Goal: Task Accomplishment & Management: Use online tool/utility

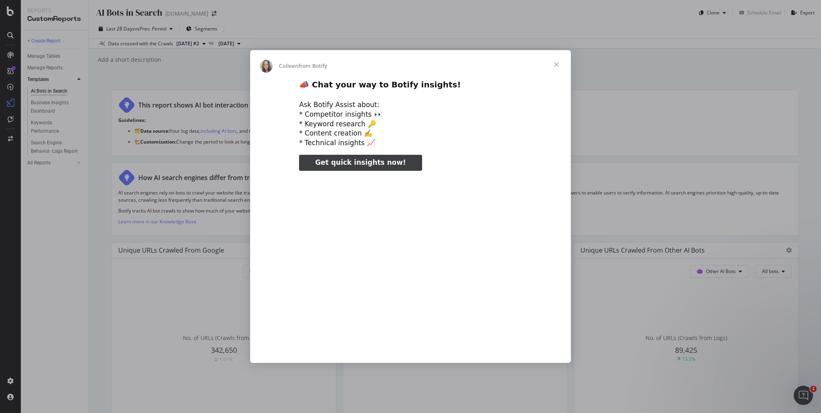
type input "3296666"
click at [557, 65] on span "Close" at bounding box center [556, 64] width 29 height 29
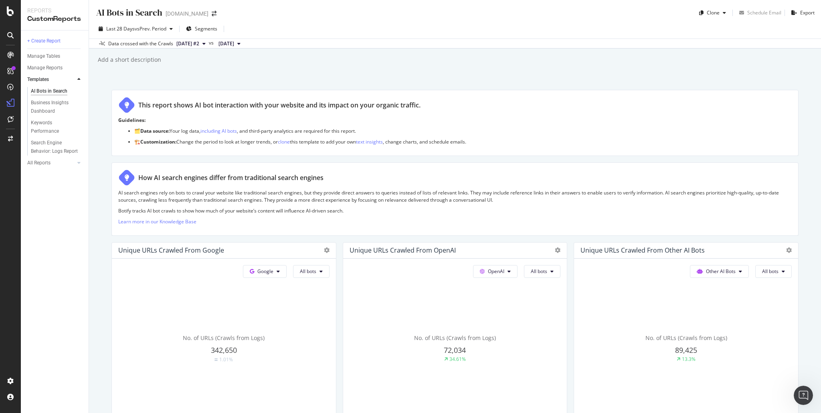
click at [251, 72] on div "AI Bots in Search AI Bots in Search [DOMAIN_NAME] Clone Schedule Email Export L…" at bounding box center [455, 206] width 732 height 413
click at [138, 74] on div "AI Bots in Search AI Bots in Search [DOMAIN_NAME] Clone Schedule Email Export L…" at bounding box center [455, 206] width 732 height 413
click at [114, 74] on div "AI Bots in Search AI Bots in Search [DOMAIN_NAME] Clone Schedule Email Export L…" at bounding box center [455, 206] width 732 height 413
click at [198, 79] on div "AI Bots in Search AI Bots in Search [DOMAIN_NAME] Clone Schedule Email Export L…" at bounding box center [455, 206] width 732 height 413
